Goal: Information Seeking & Learning: Learn about a topic

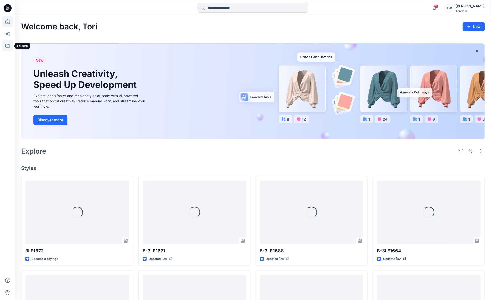
click at [9, 45] on icon at bounding box center [7, 45] width 11 height 11
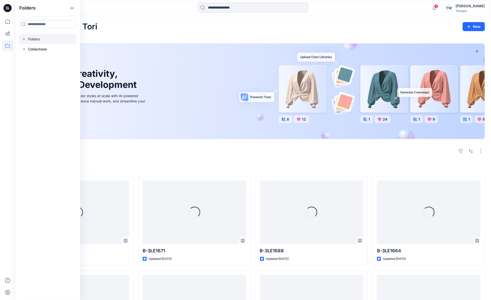
click at [23, 39] on icon "button" at bounding box center [24, 39] width 4 height 4
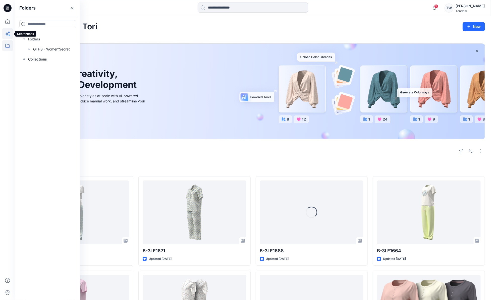
click at [8, 34] on icon at bounding box center [7, 34] width 4 height 4
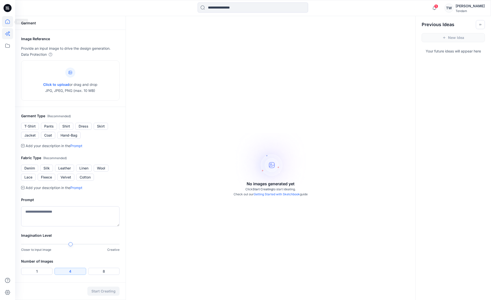
click at [6, 19] on icon at bounding box center [7, 21] width 11 height 11
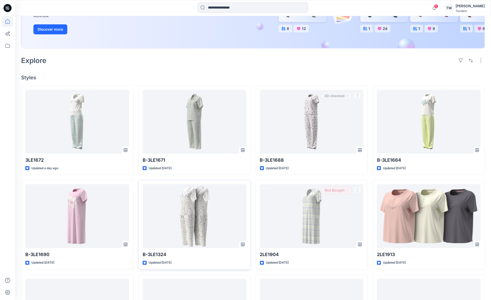
scroll to position [91, 0]
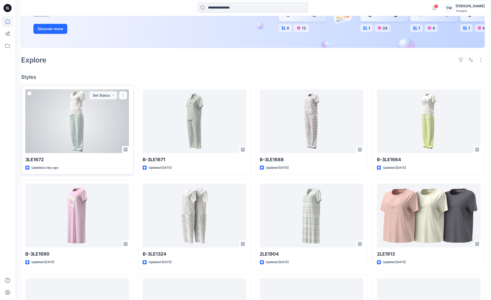
click at [99, 119] on div at bounding box center [77, 121] width 104 height 64
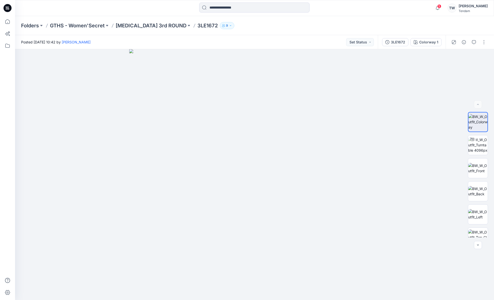
click at [137, 22] on div "Folders GTHS - Women'Secret T3 3rd ROUND 3LE1672 9" at bounding box center [254, 25] width 479 height 19
click at [135, 25] on p "[MEDICAL_DATA] 3rd ROUND" at bounding box center [151, 25] width 71 height 7
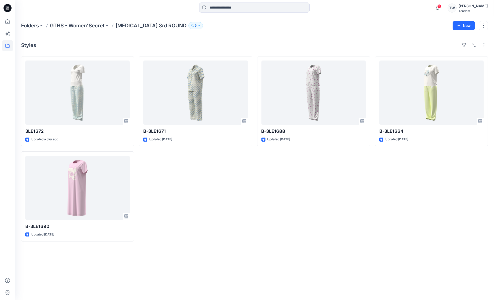
click at [457, 7] on div "TW" at bounding box center [452, 8] width 9 height 9
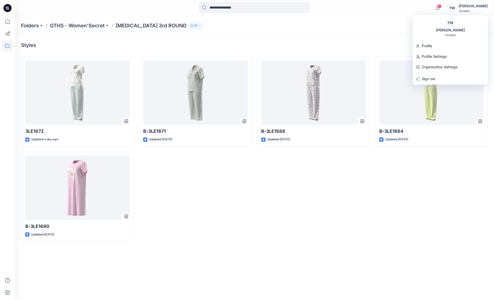
click at [188, 27] on button "9" at bounding box center [195, 25] width 15 height 7
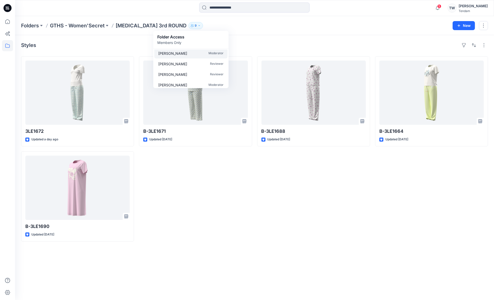
scroll to position [45, 0]
click at [297, 45] on div "Styles" at bounding box center [254, 45] width 467 height 8
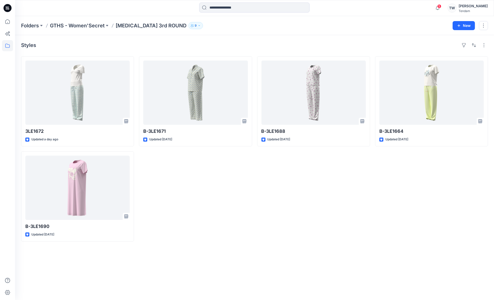
click at [195, 25] on p "9" at bounding box center [196, 26] width 2 height 6
click at [243, 45] on div "Styles" at bounding box center [254, 45] width 467 height 8
click at [286, 272] on div "Styles 3LE1672 Updated a day ago B-3LE1690 Updated 12 days ago B-3LE1671 Update…" at bounding box center [254, 167] width 479 height 265
click at [8, 24] on icon at bounding box center [7, 21] width 11 height 11
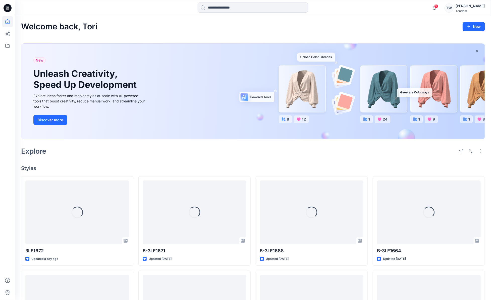
click at [453, 8] on div "TW" at bounding box center [448, 8] width 9 height 9
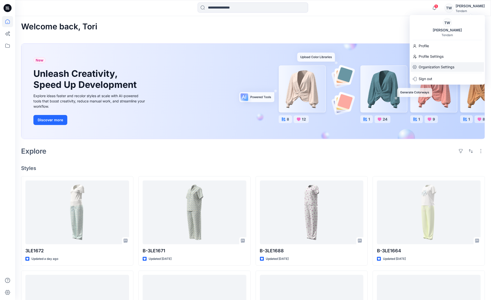
click at [437, 67] on p "Organization Settings" at bounding box center [436, 67] width 36 height 10
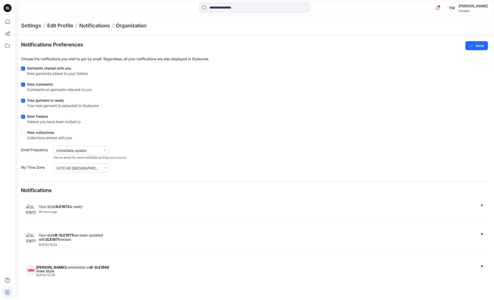
click at [129, 29] on div "Settings Edit Profile Notifications Organization" at bounding box center [254, 25] width 479 height 19
click at [87, 27] on p "Notifications" at bounding box center [94, 25] width 31 height 7
click at [90, 28] on p "Notifications" at bounding box center [94, 25] width 31 height 7
click at [136, 27] on p "Organization" at bounding box center [131, 25] width 31 height 7
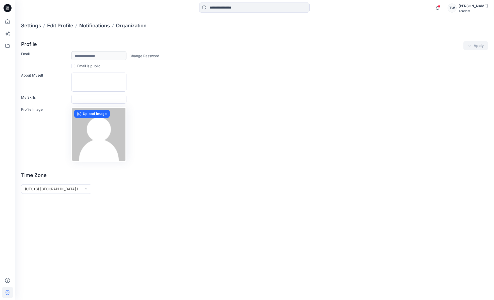
click at [96, 30] on div "Settings Edit Profile Notifications Organization" at bounding box center [254, 25] width 479 height 19
click at [95, 27] on p "Notifications" at bounding box center [94, 25] width 31 height 7
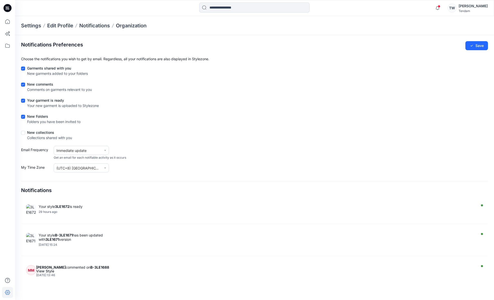
click at [65, 29] on div "Settings Edit Profile Notifications Organization" at bounding box center [254, 25] width 479 height 19
click at [64, 27] on p "Edit Profile" at bounding box center [60, 25] width 26 height 7
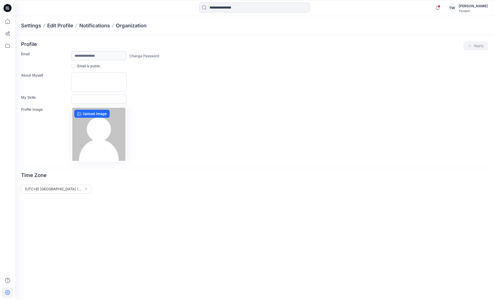
click at [39, 26] on p "Settings" at bounding box center [31, 25] width 20 height 7
click at [29, 26] on p "Settings" at bounding box center [31, 25] width 20 height 7
click at [30, 25] on p "Settings" at bounding box center [31, 25] width 20 height 7
click at [66, 25] on p "Edit Profile" at bounding box center [60, 25] width 26 height 7
click at [99, 26] on p "Notifications" at bounding box center [94, 25] width 31 height 7
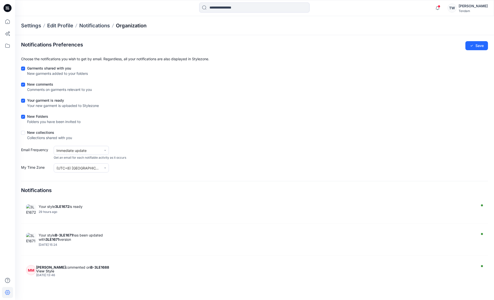
click at [136, 27] on p "Organization" at bounding box center [131, 25] width 31 height 7
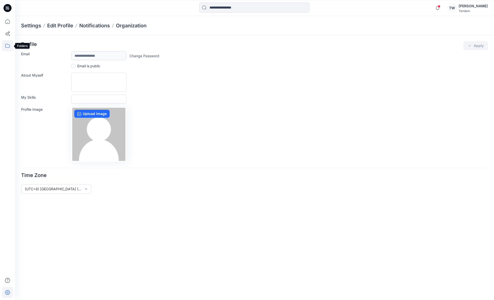
click at [9, 45] on icon at bounding box center [7, 45] width 11 height 11
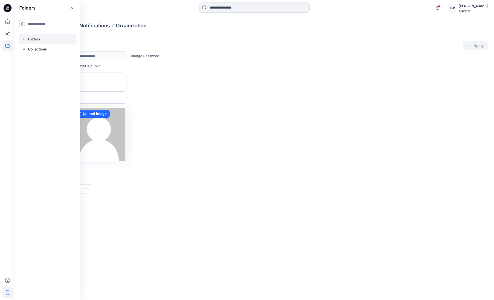
click at [26, 40] on icon "button" at bounding box center [24, 39] width 4 height 4
click at [42, 50] on div at bounding box center [47, 49] width 57 height 10
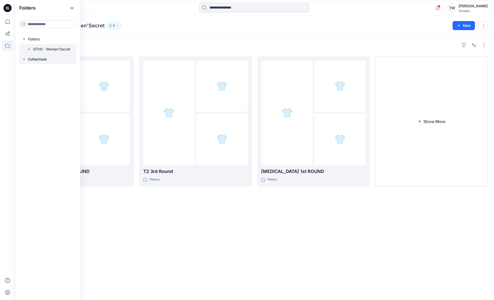
click at [40, 60] on p "Collections" at bounding box center [37, 59] width 19 height 6
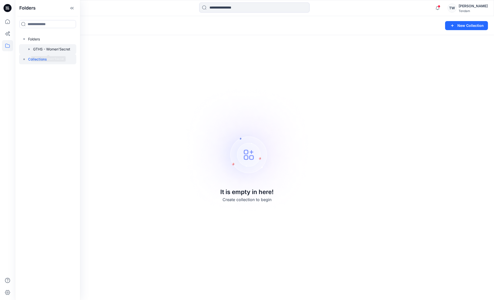
click at [46, 50] on div at bounding box center [47, 49] width 57 height 10
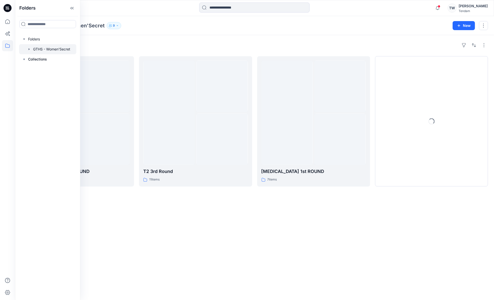
click at [149, 37] on div "Folders T3 3rd ROUND 5 items T2 3rd Round 11 items T3 1st ROUND 7 items Loading…" at bounding box center [254, 167] width 479 height 265
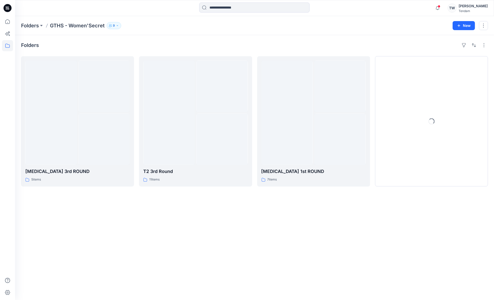
click at [118, 26] on icon "button" at bounding box center [117, 25] width 3 height 3
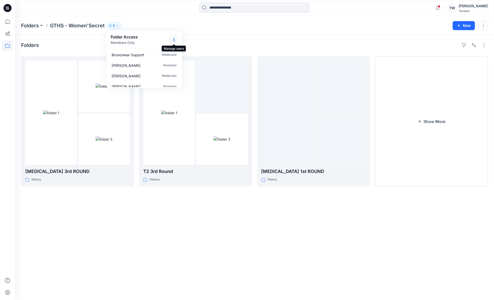
click at [171, 40] on button "Manage Users" at bounding box center [174, 40] width 8 height 8
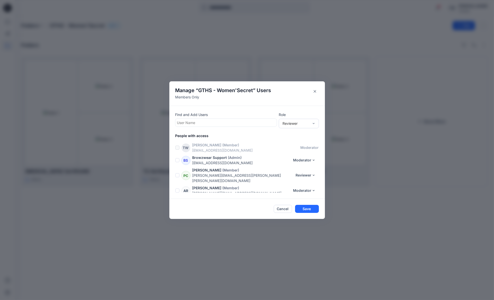
click at [213, 124] on div at bounding box center [226, 122] width 98 height 6
click at [213, 123] on div at bounding box center [226, 122] width 98 height 6
click at [294, 124] on div "Reviewer" at bounding box center [296, 123] width 27 height 5
click at [258, 121] on div at bounding box center [226, 122] width 98 height 6
click at [204, 92] on span "GTHS - Women'Secret" at bounding box center [225, 90] width 55 height 6
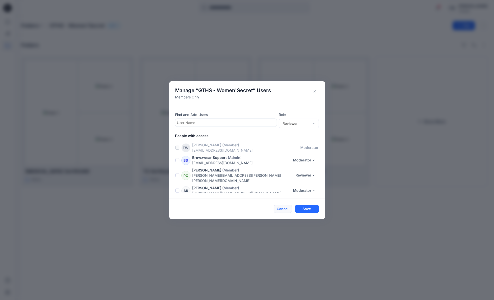
click at [290, 210] on button "Cancel" at bounding box center [283, 209] width 18 height 8
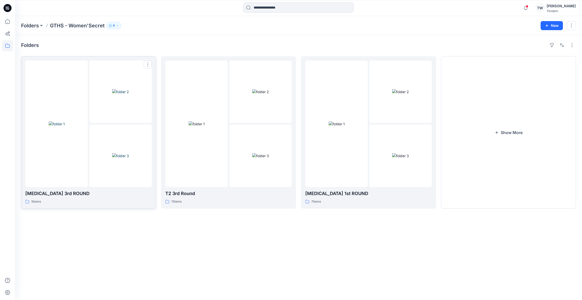
click at [122, 94] on img at bounding box center [120, 91] width 17 height 5
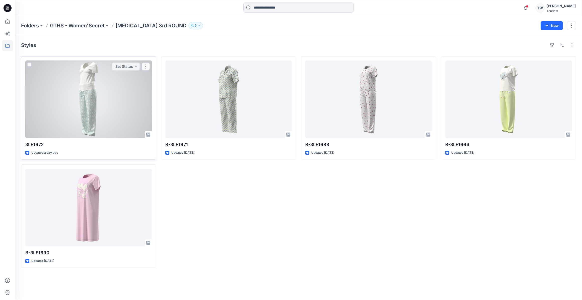
click at [89, 80] on div at bounding box center [88, 99] width 126 height 78
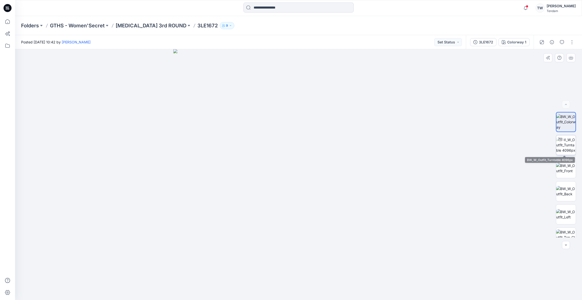
drag, startPoint x: 559, startPoint y: 143, endPoint x: 556, endPoint y: 144, distance: 3.5
click at [494, 144] on img at bounding box center [566, 145] width 20 height 16
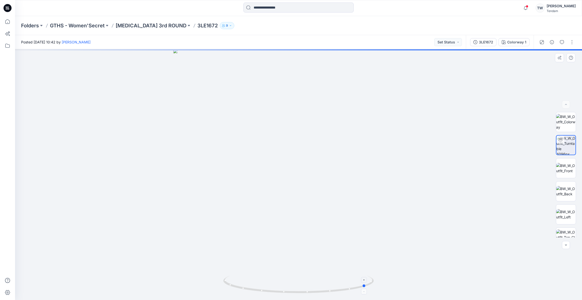
drag, startPoint x: 340, startPoint y: 290, endPoint x: 253, endPoint y: 289, distance: 86.6
click at [253, 289] on icon at bounding box center [299, 285] width 152 height 19
click at [494, 173] on img at bounding box center [566, 168] width 20 height 11
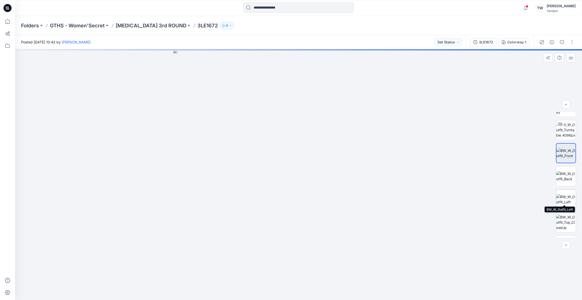
scroll to position [33, 0]
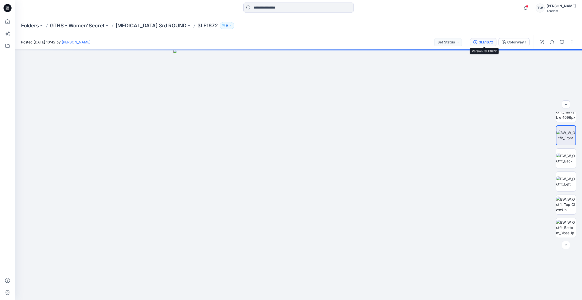
click at [488, 43] on div "3LE1672" at bounding box center [486, 42] width 14 height 6
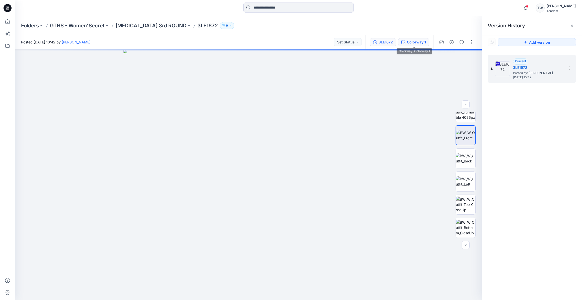
click at [420, 42] on div "Colorway 1" at bounding box center [416, 42] width 19 height 6
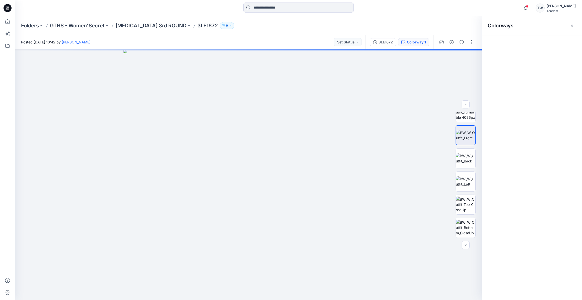
click at [422, 41] on div "Colorway 1" at bounding box center [416, 42] width 19 height 6
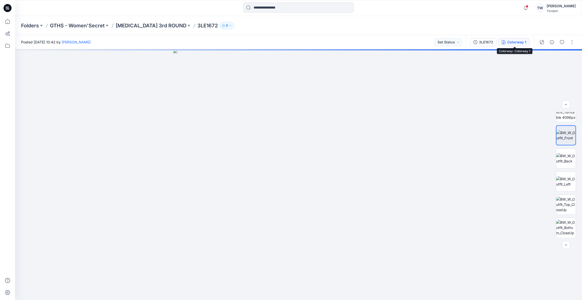
click at [494, 44] on div "Colorway 1" at bounding box center [516, 42] width 19 height 6
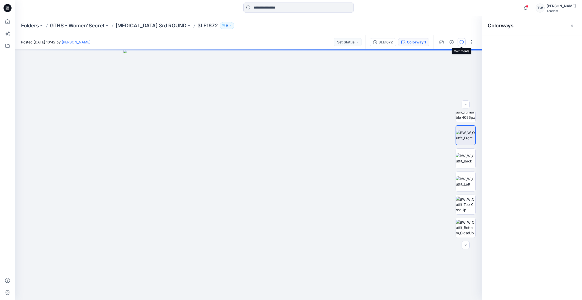
click at [463, 43] on icon "button" at bounding box center [462, 42] width 4 height 4
click at [494, 25] on icon "button" at bounding box center [572, 25] width 2 height 2
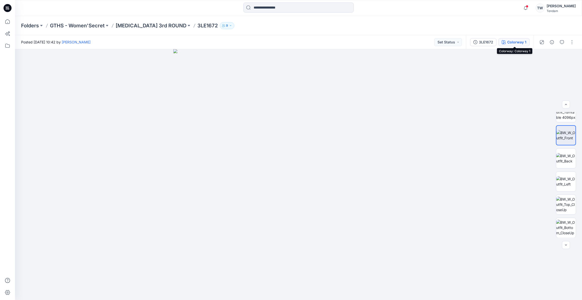
click at [494, 40] on div "Colorway 1" at bounding box center [516, 42] width 19 height 6
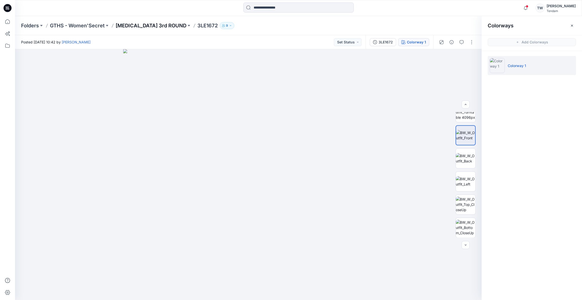
click at [143, 26] on p "[MEDICAL_DATA] 3rd ROUND" at bounding box center [151, 25] width 71 height 7
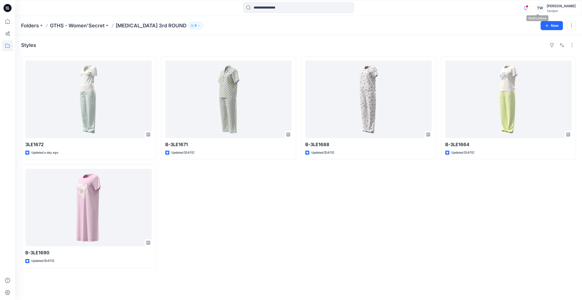
click at [494, 7] on icon "button" at bounding box center [526, 7] width 4 height 3
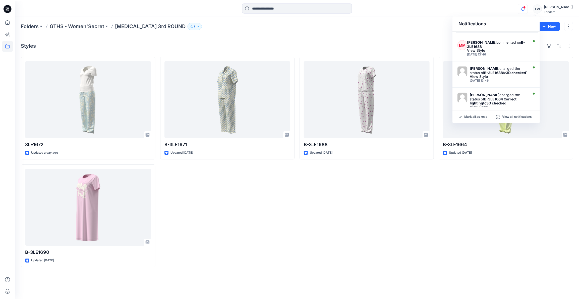
scroll to position [68, 0]
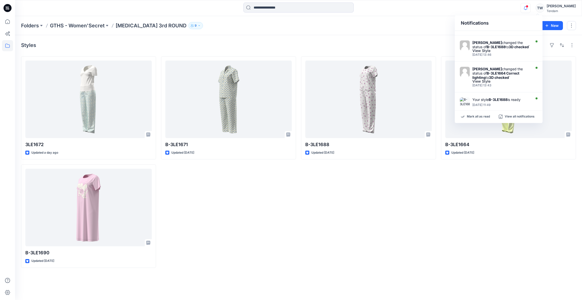
click at [426, 46] on div "Styles" at bounding box center [298, 45] width 555 height 8
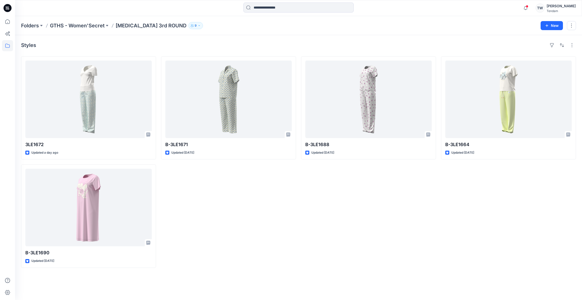
click at [378, 209] on div "B-3LE1688 Updated 11 days ago" at bounding box center [368, 162] width 135 height 212
click at [226, 195] on div "B-3LE1671 Updated 5 days ago" at bounding box center [228, 162] width 135 height 212
click at [80, 27] on p "GTHS - Women'Secret" at bounding box center [77, 25] width 55 height 7
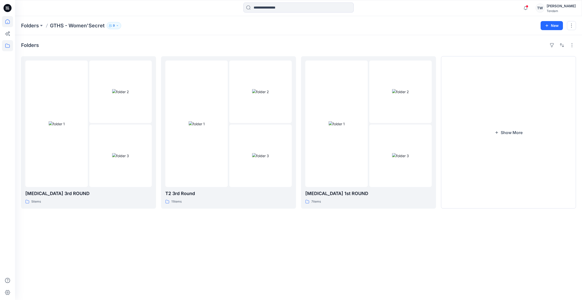
click at [10, 23] on icon at bounding box center [7, 21] width 11 height 11
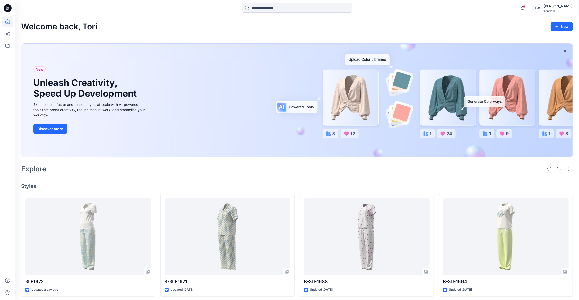
scroll to position [23, 0]
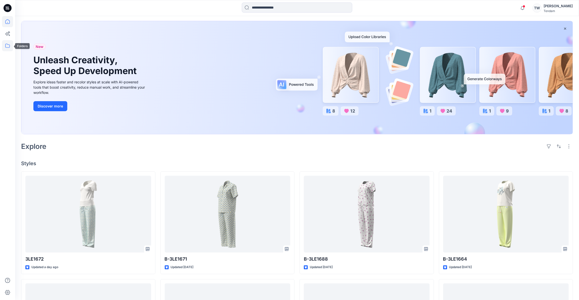
click at [7, 46] on icon at bounding box center [7, 45] width 11 height 11
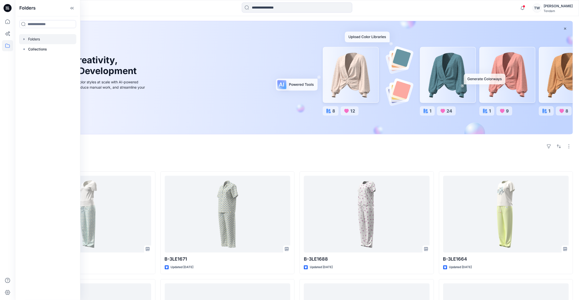
click at [23, 38] on icon "button" at bounding box center [24, 39] width 4 height 4
click at [29, 50] on icon "button" at bounding box center [29, 49] width 4 height 4
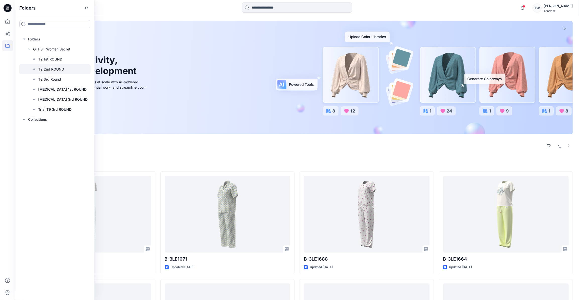
click at [56, 69] on p "T2 2nd ROUND" at bounding box center [51, 69] width 26 height 6
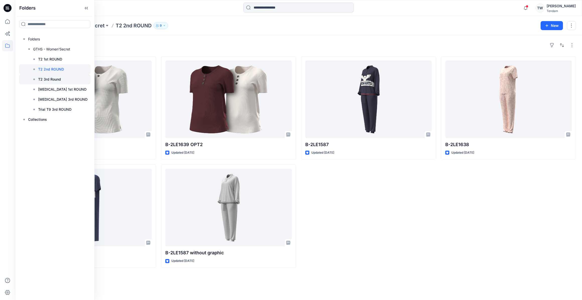
click at [57, 81] on p "T2 3rd Round" at bounding box center [49, 79] width 23 height 6
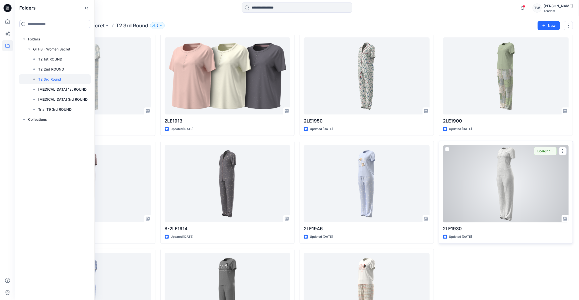
scroll to position [12, 0]
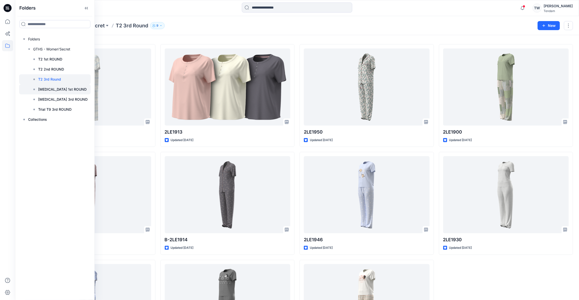
click at [60, 89] on p "T3 1st ROUND" at bounding box center [62, 89] width 48 height 6
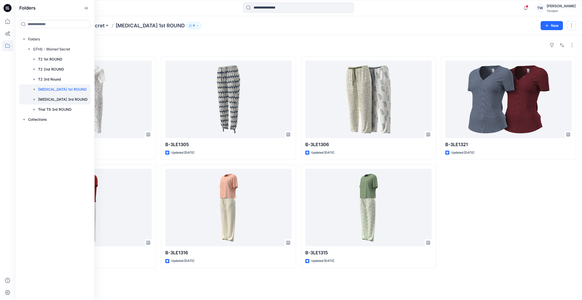
click at [58, 98] on p "[MEDICAL_DATA] 3rd ROUND" at bounding box center [62, 99] width 49 height 6
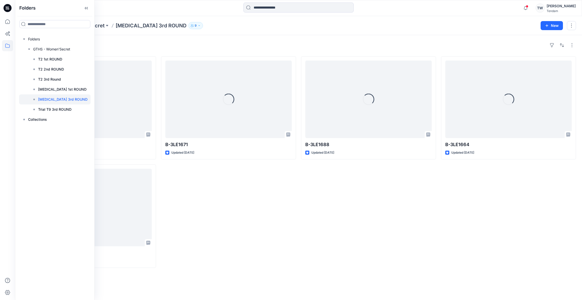
click at [250, 45] on div "Styles" at bounding box center [298, 45] width 555 height 8
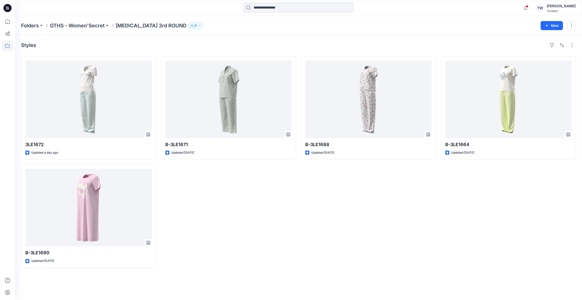
drag, startPoint x: 287, startPoint y: 238, endPoint x: 281, endPoint y: 278, distance: 40.8
click at [287, 238] on div "B-3LE1671 Updated 5 days ago" at bounding box center [228, 162] width 135 height 212
click at [372, 46] on div "Styles" at bounding box center [298, 45] width 555 height 8
click at [442, 246] on div "B-3LE1664 Updated 11 days ago" at bounding box center [508, 162] width 135 height 212
click at [263, 203] on div "B-3LE1671 Updated 5 days ago" at bounding box center [228, 162] width 135 height 212
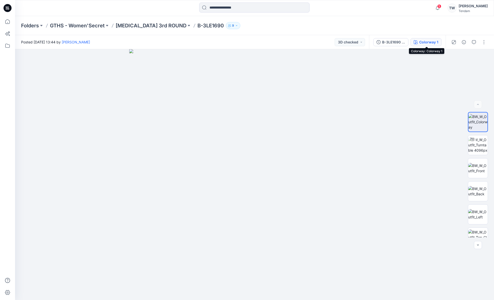
click at [424, 45] on button "Colorway 1" at bounding box center [426, 42] width 31 height 8
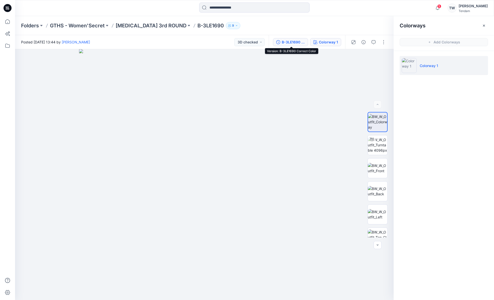
click at [292, 43] on div "B-3LE1690 Correct Color" at bounding box center [293, 42] width 23 height 6
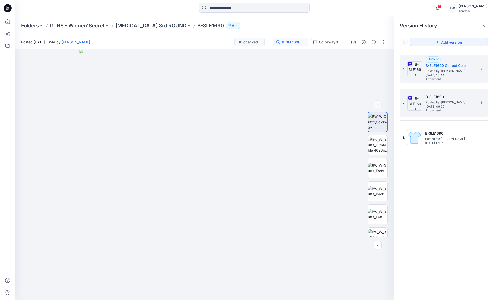
click at [461, 98] on h5 "B-3LE1690" at bounding box center [451, 97] width 50 height 6
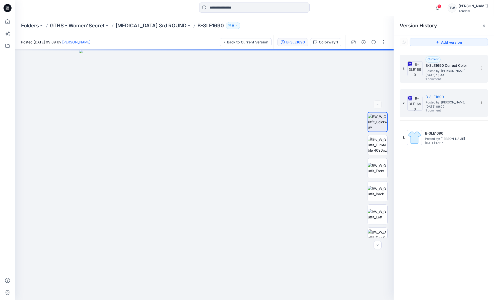
click at [416, 68] on img at bounding box center [415, 68] width 15 height 15
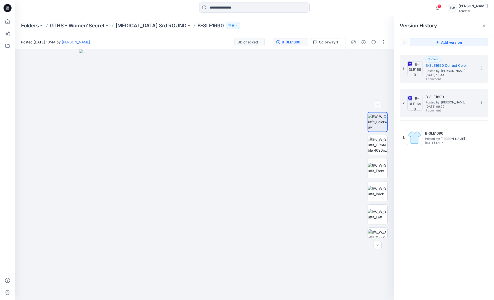
click at [412, 105] on img at bounding box center [415, 103] width 15 height 15
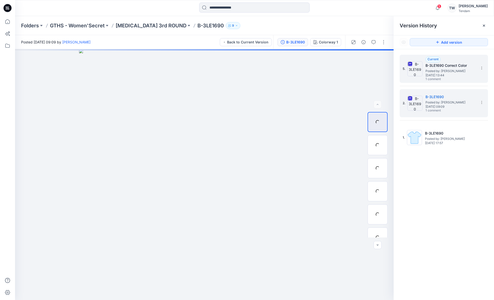
click at [414, 73] on img at bounding box center [415, 68] width 15 height 15
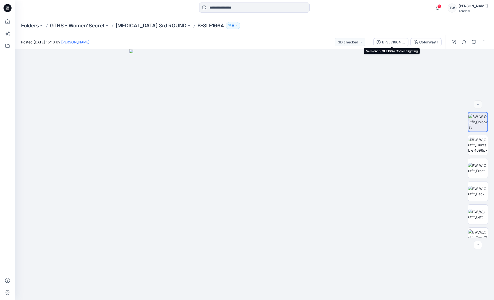
click at [395, 43] on div "B-3LE1664 Correct lighting" at bounding box center [393, 42] width 23 height 6
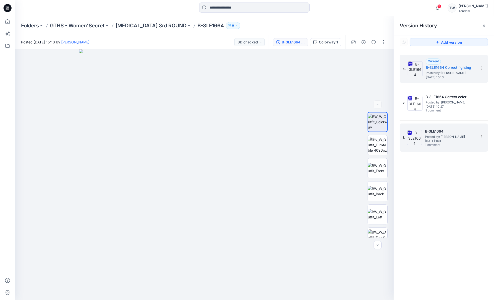
click at [461, 136] on span "Posted by: [PERSON_NAME]" at bounding box center [450, 136] width 50 height 5
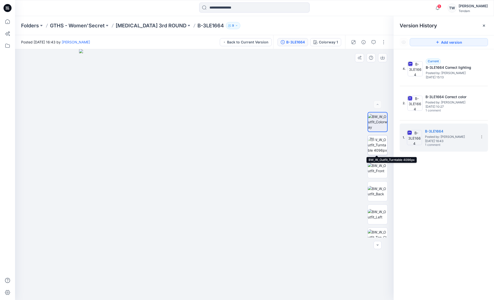
click at [375, 145] on img at bounding box center [378, 145] width 20 height 16
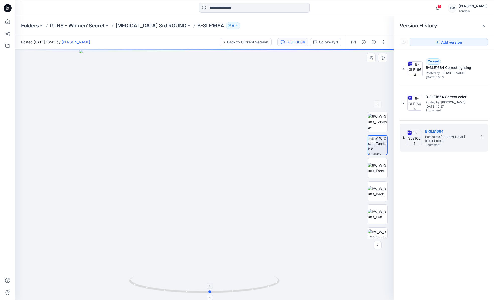
drag, startPoint x: 203, startPoint y: 293, endPoint x: 209, endPoint y: 288, distance: 8.0
click at [209, 288] on icon at bounding box center [205, 285] width 152 height 19
click at [455, 66] on h5 "B-3LE1664 Correct lighting" at bounding box center [451, 67] width 50 height 6
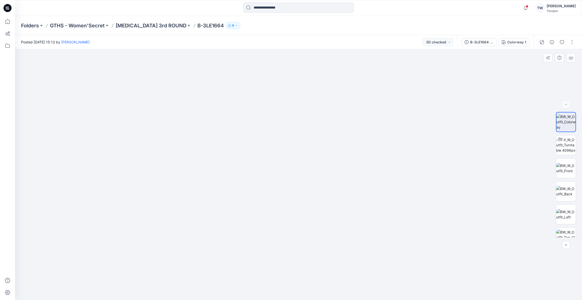
drag, startPoint x: 331, startPoint y: 206, endPoint x: 306, endPoint y: 167, distance: 46.6
drag, startPoint x: 331, startPoint y: 187, endPoint x: 327, endPoint y: 167, distance: 20.8
click at [327, 167] on img at bounding box center [298, 118] width 441 height 364
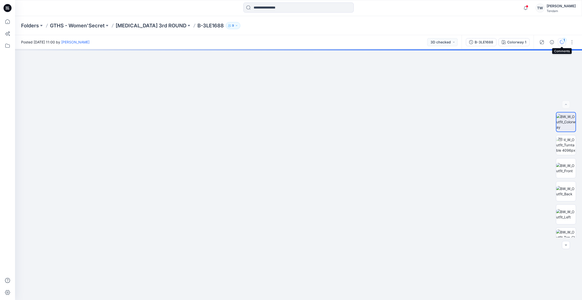
click at [561, 41] on icon "button" at bounding box center [562, 42] width 4 height 4
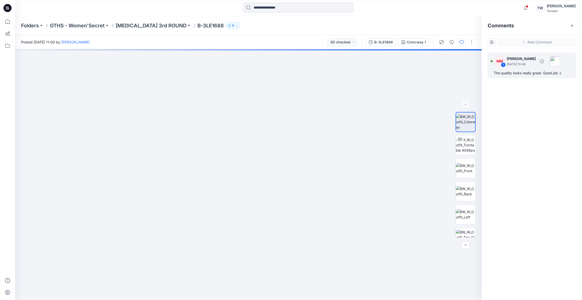
click at [529, 73] on div "The quality looks really great. Good job :)" at bounding box center [532, 73] width 76 height 6
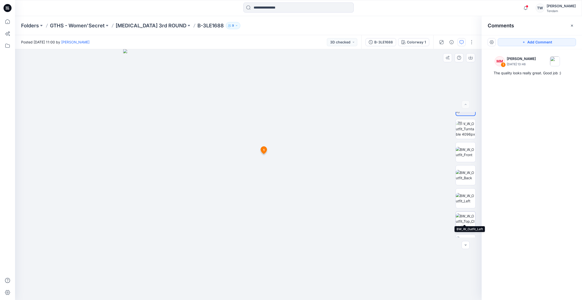
scroll to position [33, 0]
click at [463, 204] on img at bounding box center [466, 204] width 20 height 16
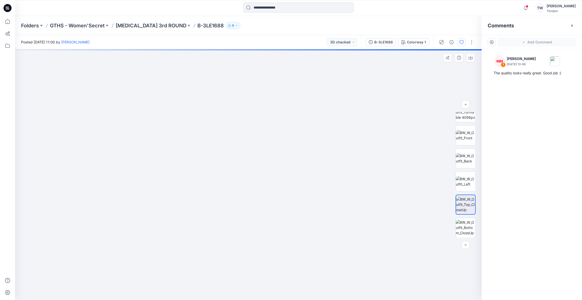
drag, startPoint x: 265, startPoint y: 148, endPoint x: 271, endPoint y: 185, distance: 37.3
click at [271, 185] on img at bounding box center [256, 68] width 758 height 463
drag, startPoint x: 280, startPoint y: 178, endPoint x: 286, endPoint y: 152, distance: 26.7
click at [286, 152] on img at bounding box center [248, 143] width 377 height 313
drag, startPoint x: 252, startPoint y: 206, endPoint x: 254, endPoint y: 196, distance: 10.6
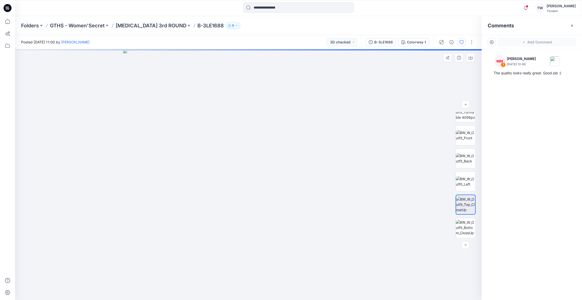
click at [254, 196] on img at bounding box center [248, 174] width 251 height 251
